Goal: Transaction & Acquisition: Obtain resource

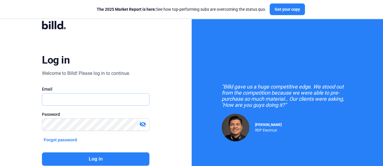
click at [58, 100] on input "text" at bounding box center [95, 100] width 107 height 12
type input "[EMAIL_ADDRESS][DOMAIN_NAME]"
click at [99, 156] on button "Log in" at bounding box center [95, 159] width 107 height 13
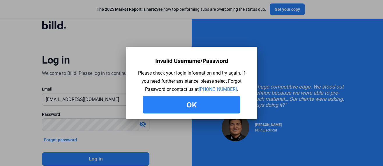
click at [207, 102] on button "Ok" at bounding box center [191, 104] width 97 height 17
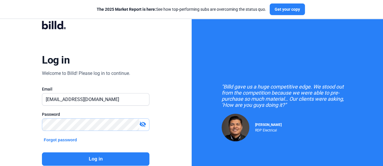
click at [14, 124] on div "Log in Welcome to Billd! Please log in to continue. Email cgsadmin@commercialgl…" at bounding box center [95, 105] width 191 height 211
click at [142, 123] on mat-icon "visibility_off" at bounding box center [142, 124] width 7 height 7
click at [84, 157] on button "Log in" at bounding box center [95, 159] width 107 height 13
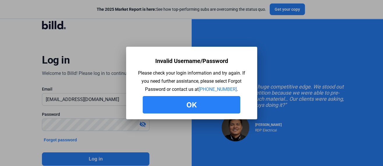
click at [178, 105] on button "Ok" at bounding box center [191, 104] width 97 height 17
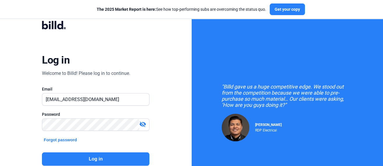
click at [144, 123] on mat-icon "visibility_off" at bounding box center [142, 124] width 7 height 7
click at [99, 155] on button "Log in" at bounding box center [95, 159] width 107 height 13
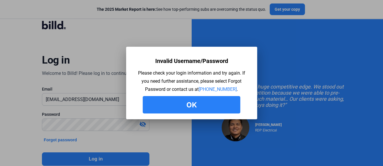
click at [196, 111] on button "Ok" at bounding box center [191, 104] width 97 height 17
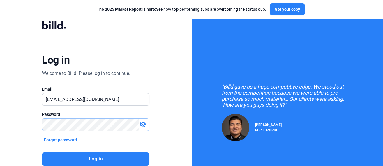
click at [0, 120] on div "Log in Welcome to Billd! Please log in to continue. Email cgsadmin@commercialgl…" at bounding box center [95, 105] width 191 height 211
click at [73, 98] on input "text" at bounding box center [95, 100] width 107 height 12
type input "[EMAIL_ADDRESS][DOMAIN_NAME]"
click at [95, 157] on button "Log in" at bounding box center [95, 159] width 107 height 13
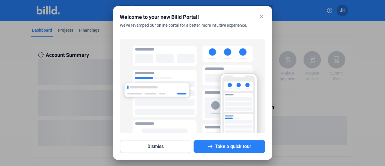
scroll to position [47, 0]
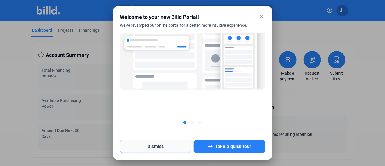
click at [164, 149] on button "Dismiss" at bounding box center [156, 147] width 72 height 13
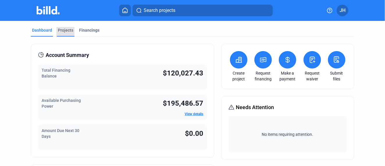
click at [65, 31] on div "Projects" at bounding box center [65, 30] width 15 height 6
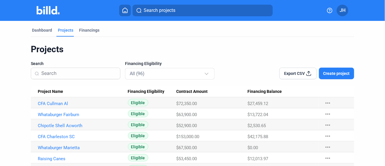
click at [51, 70] on input at bounding box center [78, 74] width 75 height 12
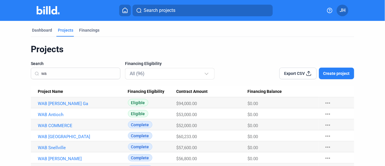
type input "w"
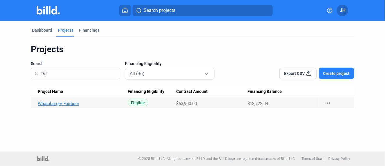
type input "fair"
click at [72, 102] on link "Whataburger Fairburn" at bounding box center [81, 103] width 86 height 5
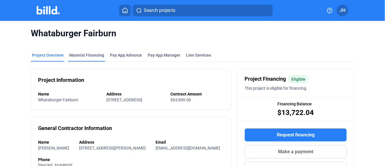
click at [79, 56] on div "Material Financing" at bounding box center [86, 55] width 35 height 6
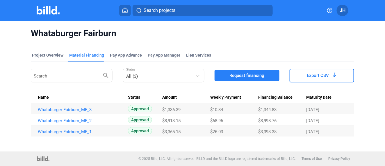
click at [248, 75] on span "Request financing" at bounding box center [247, 76] width 35 height 6
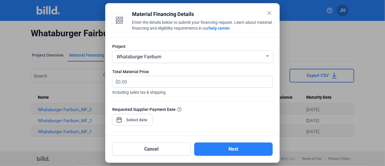
click at [115, 81] on span "$" at bounding box center [116, 81] width 6 height 10
click at [121, 80] on input "text" at bounding box center [192, 81] width 148 height 11
type input "4,256.46"
click at [141, 123] on div "close Material Financing Details Enter the details below to submit your financi…" at bounding box center [192, 83] width 385 height 166
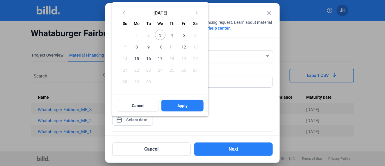
click at [184, 46] on span "12" at bounding box center [184, 46] width 10 height 10
click at [184, 105] on span "Apply" at bounding box center [182, 106] width 10 height 6
type input "[DATE]"
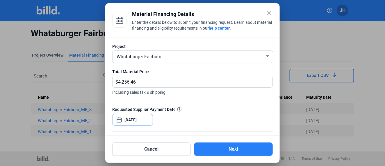
scroll to position [72, 0]
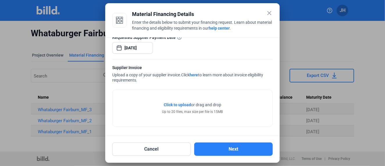
click at [175, 103] on span "Click to upload" at bounding box center [177, 105] width 27 height 5
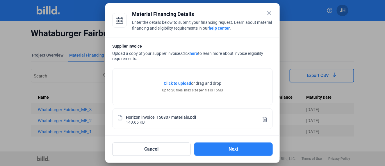
scroll to position [0, 0]
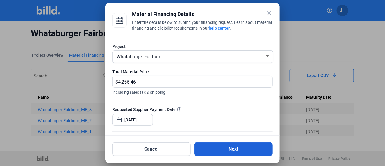
click at [255, 148] on button "Next" at bounding box center [233, 149] width 79 height 13
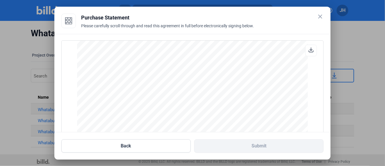
scroll to position [830, 0]
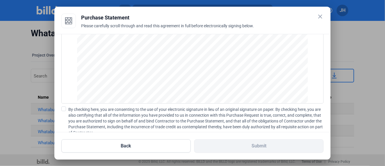
scroll to position [84, 0]
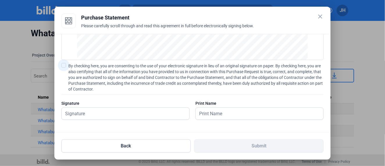
click at [65, 66] on span at bounding box center [63, 65] width 5 height 5
click at [0, 0] on input "By checking here, you are consenting to the use of your electronic signature in…" at bounding box center [0, 0] width 0 height 0
click at [75, 113] on input "text" at bounding box center [126, 114] width 128 height 12
type input "[PERSON_NAME]"
click at [218, 115] on input "text" at bounding box center [260, 114] width 128 height 12
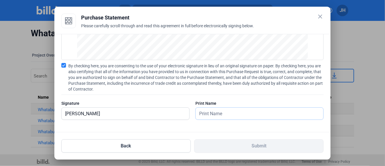
type input "[PERSON_NAME]"
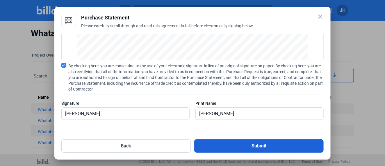
click at [260, 146] on button "Submit" at bounding box center [258, 146] width 129 height 13
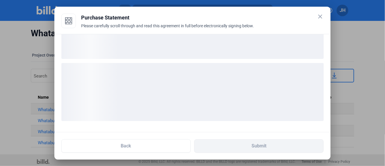
scroll to position [39, 0]
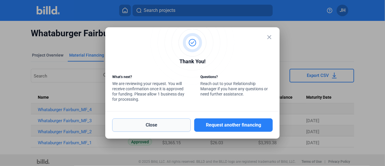
click at [159, 120] on button "Close" at bounding box center [151, 125] width 79 height 13
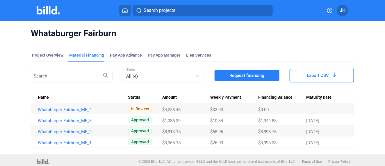
click at [126, 8] on icon at bounding box center [125, 11] width 6 height 6
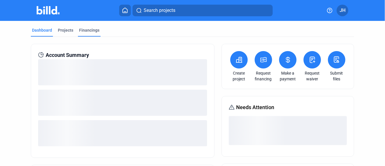
click at [90, 30] on div "Financings" at bounding box center [89, 30] width 20 height 6
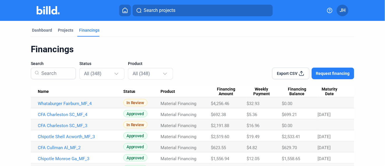
scroll to position [65, 0]
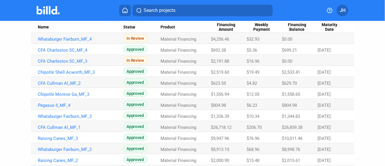
drag, startPoint x: 34, startPoint y: 35, endPoint x: 327, endPoint y: 58, distance: 293.7
copy tbody "Whataburger Fairburn_MF_4 In Review Material Financing $4,256.46 $32.93 $0.00 C…"
click at [329, 10] on icon at bounding box center [330, 11] width 6 height 6
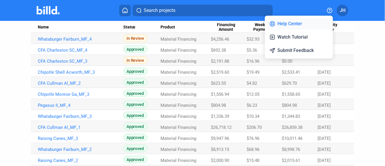
click at [289, 23] on button "Help Center" at bounding box center [298, 24] width 63 height 12
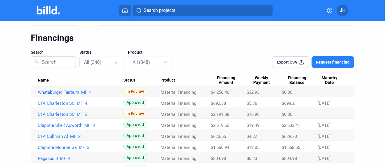
scroll to position [0, 0]
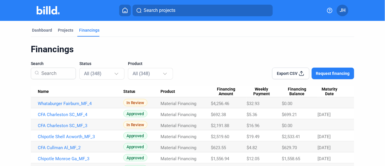
click at [127, 10] on icon at bounding box center [125, 11] width 6 height 6
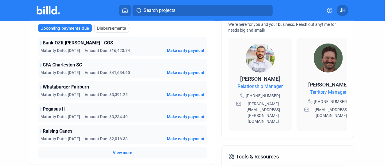
scroll to position [161, 0]
drag, startPoint x: 268, startPoint y: 108, endPoint x: 239, endPoint y: 102, distance: 30.1
click at [239, 102] on div "[PERSON_NAME][EMAIL_ADDRESS][PERSON_NAME][DOMAIN_NAME]" at bounding box center [261, 113] width 52 height 26
click at [238, 102] on icon at bounding box center [238, 104] width 5 height 5
drag, startPoint x: 274, startPoint y: 106, endPoint x: 242, endPoint y: 100, distance: 32.6
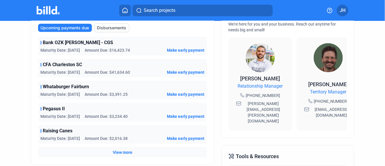
click at [243, 101] on span "[PERSON_NAME][EMAIL_ADDRESS][PERSON_NAME][DOMAIN_NAME]" at bounding box center [264, 112] width 42 height 23
copy span "[PERSON_NAME][EMAIL_ADDRESS][PERSON_NAME][DOMAIN_NAME]"
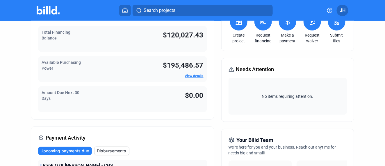
scroll to position [0, 0]
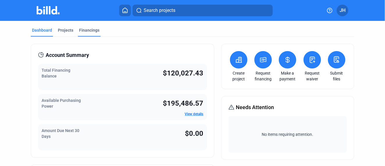
click at [86, 30] on div "Financings" at bounding box center [89, 30] width 20 height 6
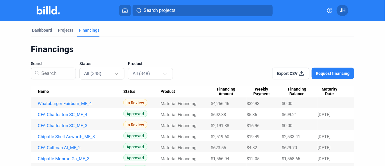
drag, startPoint x: 35, startPoint y: 101, endPoint x: 293, endPoint y: 124, distance: 259.2
copy tbody "Whataburger Fairburn_MF_4 In Review Material Financing $4,256.46 $32.93 $0.00 C…"
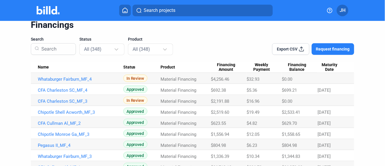
scroll to position [32, 0]
